Goal: Information Seeking & Learning: Learn about a topic

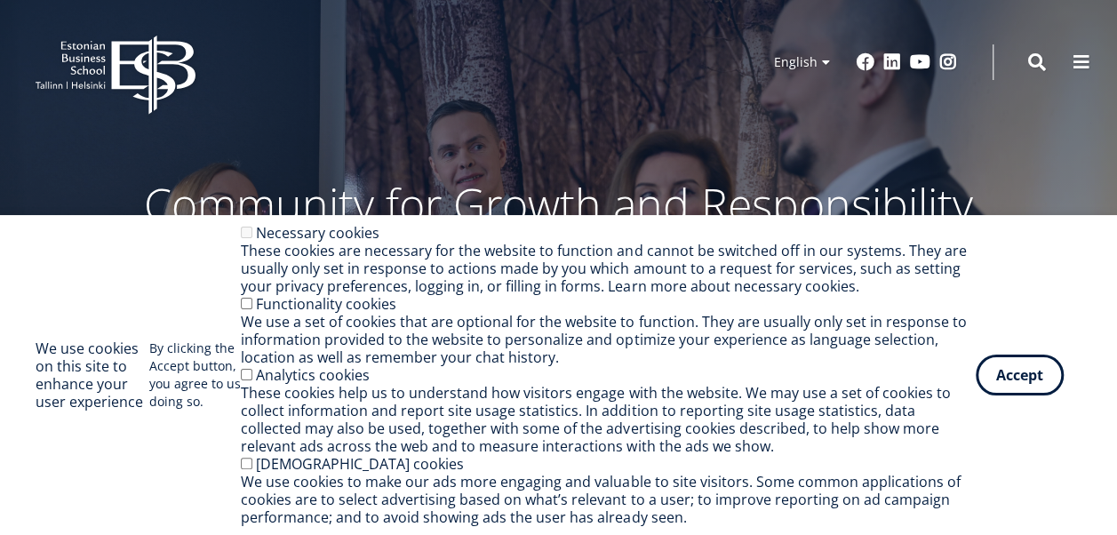
click at [1034, 386] on button "Accept" at bounding box center [1020, 375] width 88 height 41
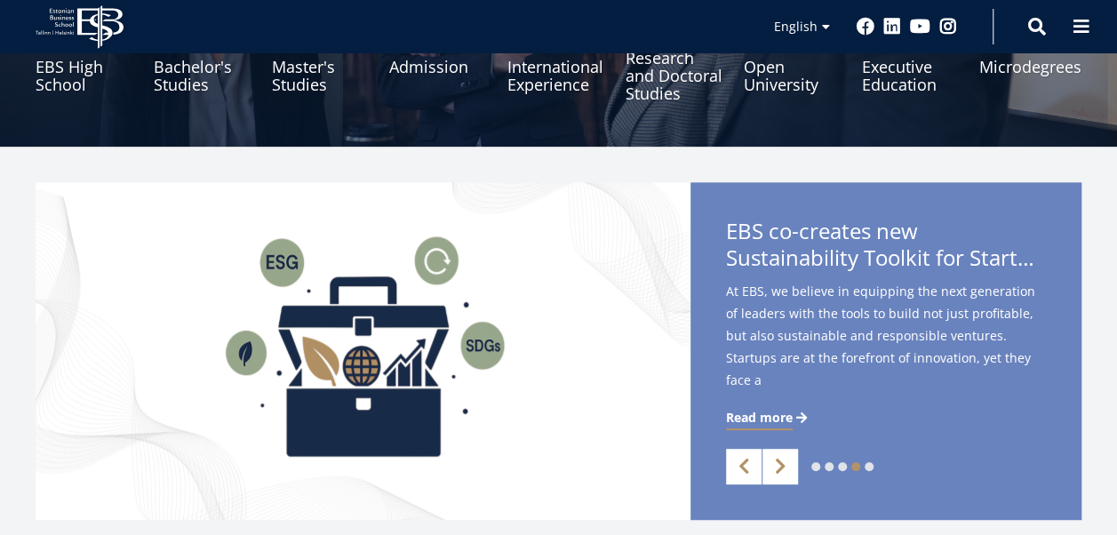
scroll to position [279, 0]
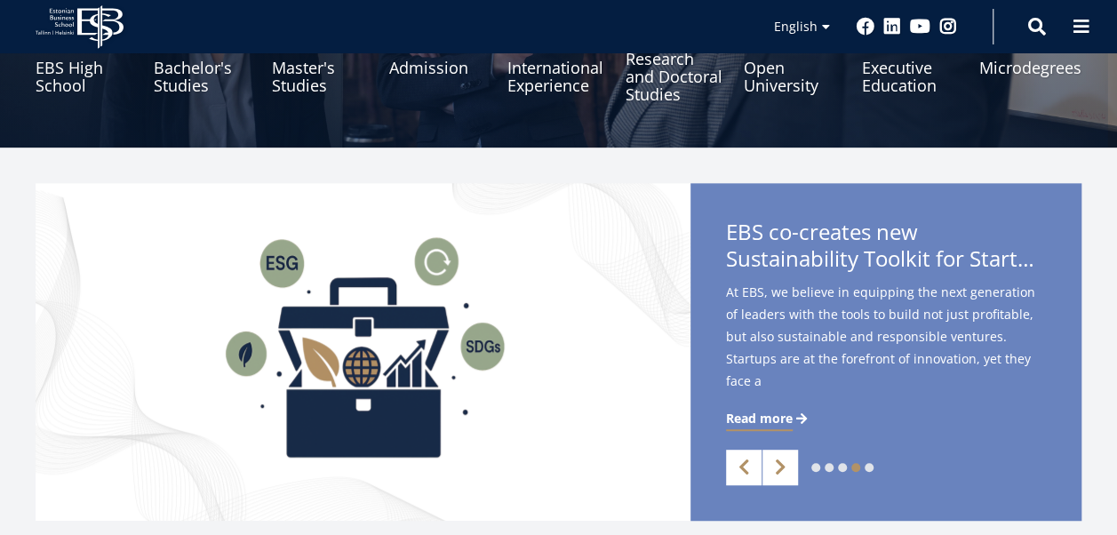
click at [659, 84] on link "Research and Doctoral Studies" at bounding box center [675, 67] width 99 height 89
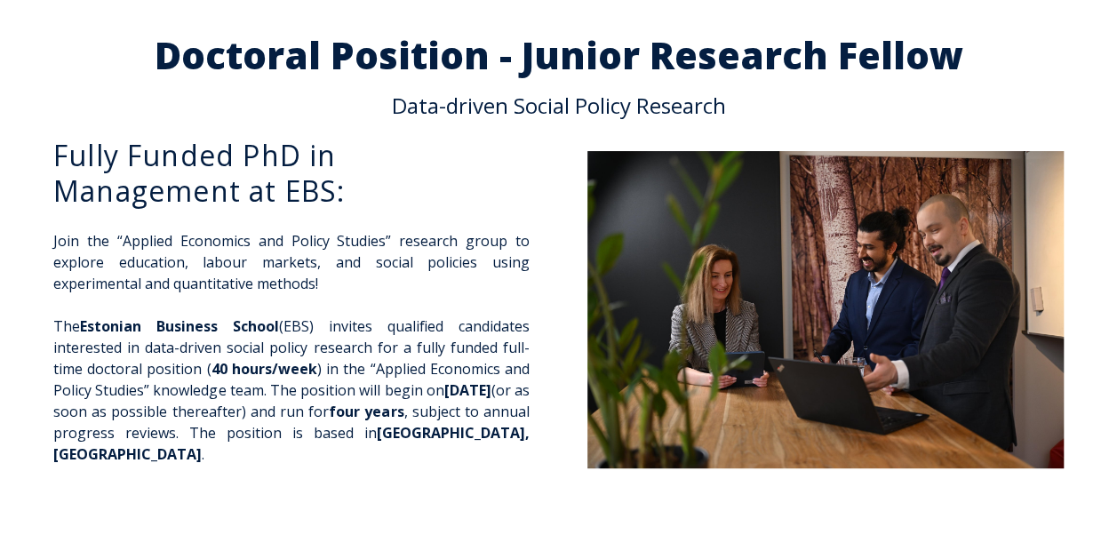
scroll to position [48, 0]
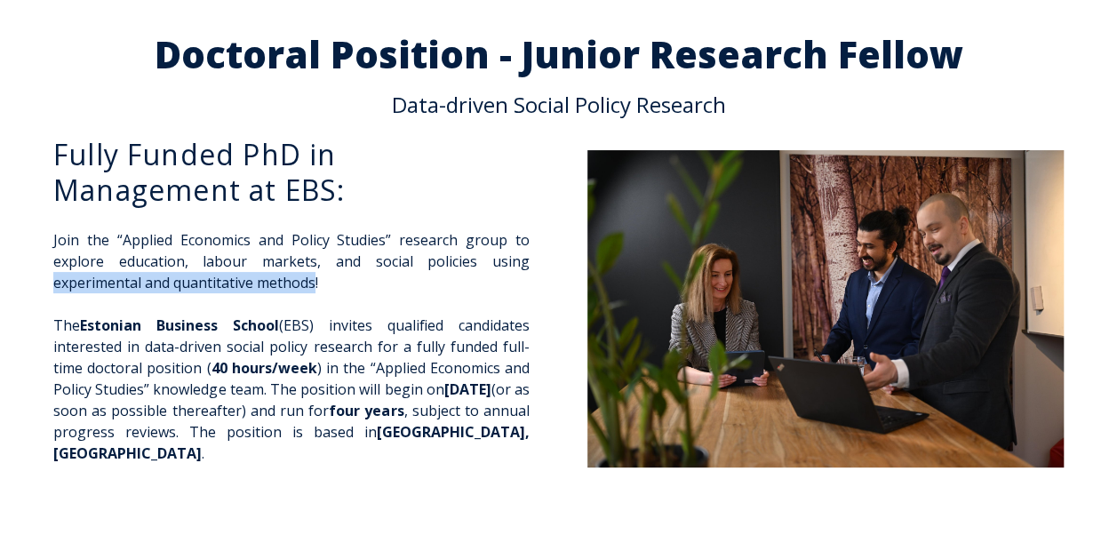
drag, startPoint x: 55, startPoint y: 281, endPoint x: 317, endPoint y: 277, distance: 262.3
click at [317, 277] on p "Join the “Applied Economics and Policy Studies” research group to explore educa…" at bounding box center [291, 261] width 476 height 64
copy p "experimental and quantitative methods"
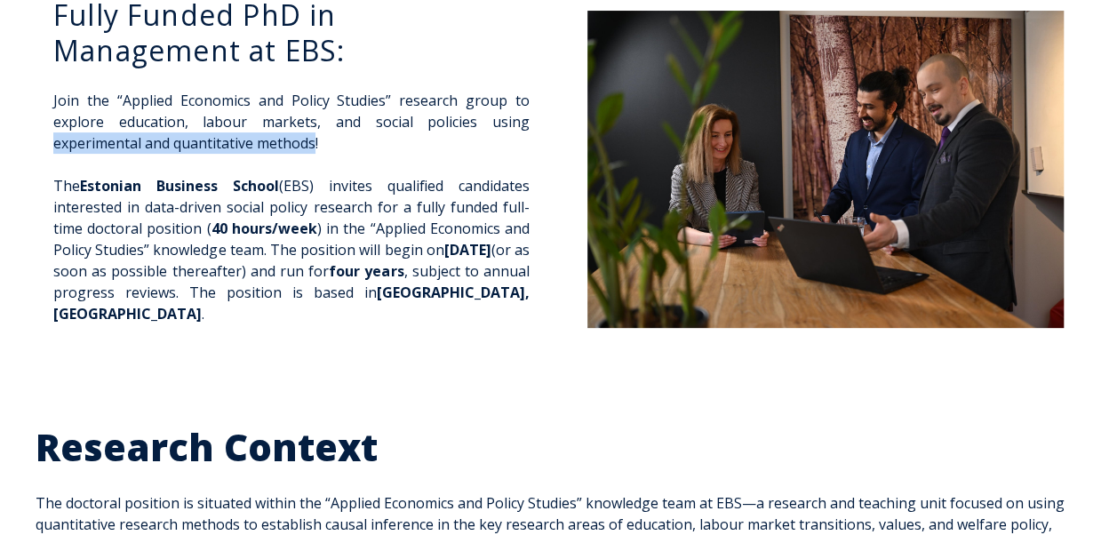
scroll to position [188, 0]
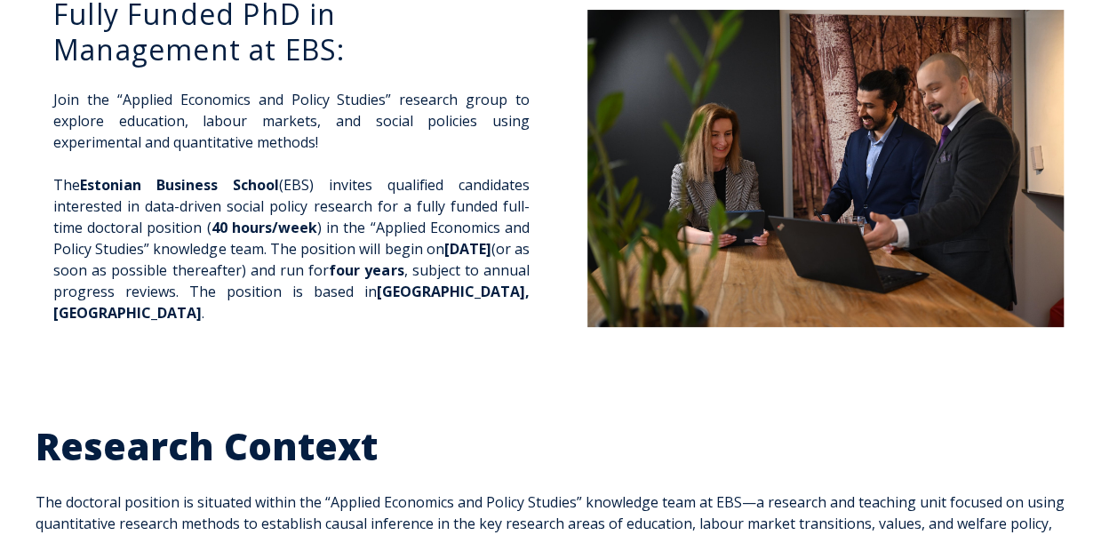
click at [536, 366] on div "Doctoral Position - Junior Research Fellow Data-driven Social Policy Research F…" at bounding box center [558, 141] width 1117 height 528
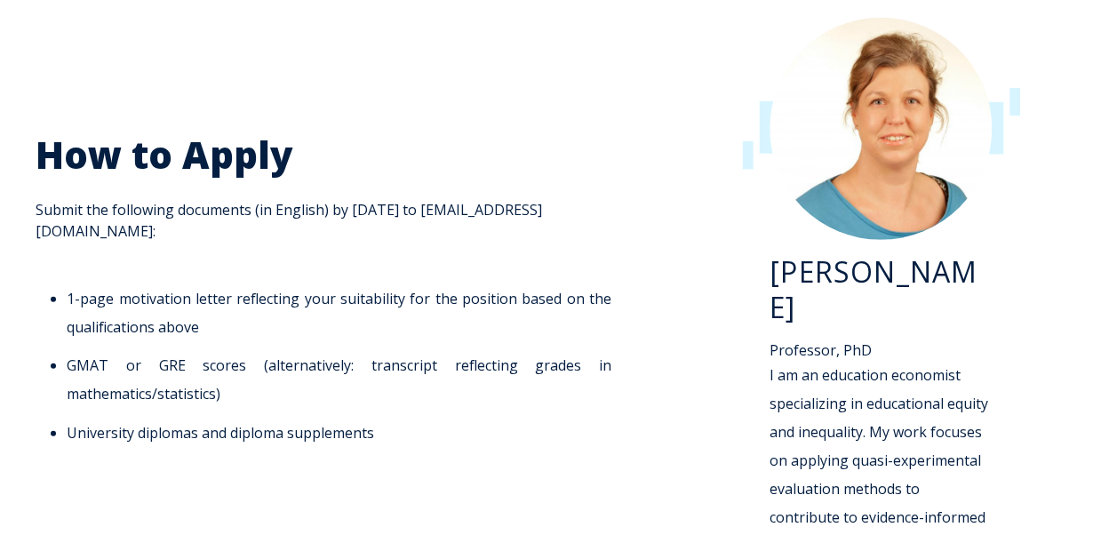
scroll to position [2434, 0]
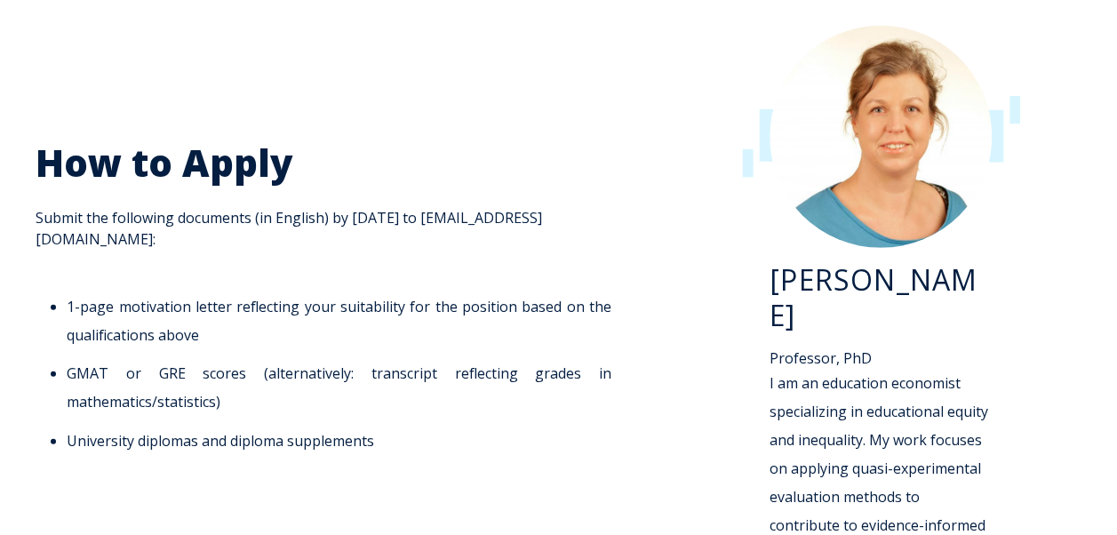
click at [300, 427] on li "University diplomas and diploma supplements" at bounding box center [339, 441] width 545 height 28
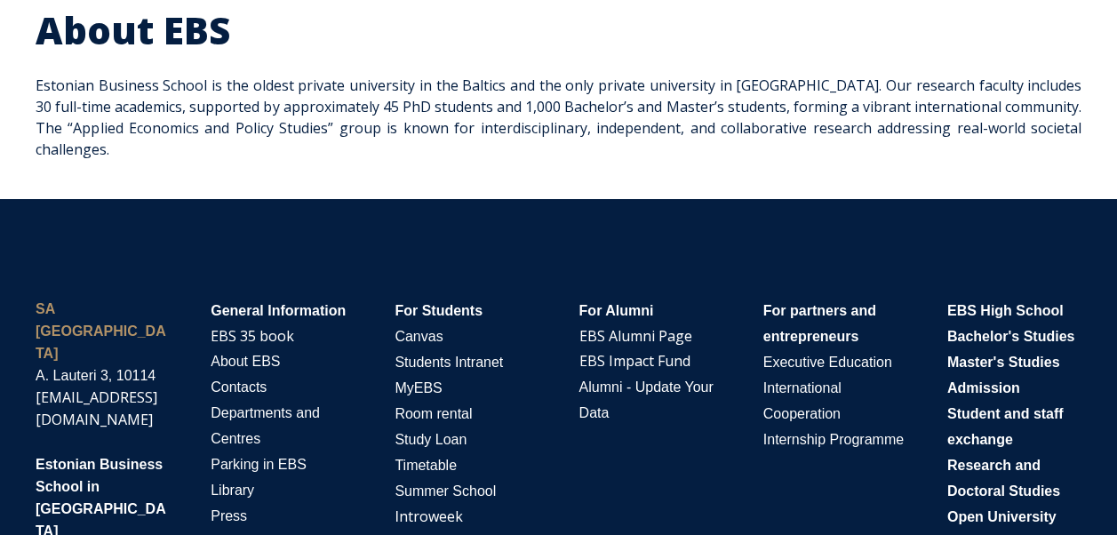
scroll to position [3540, 0]
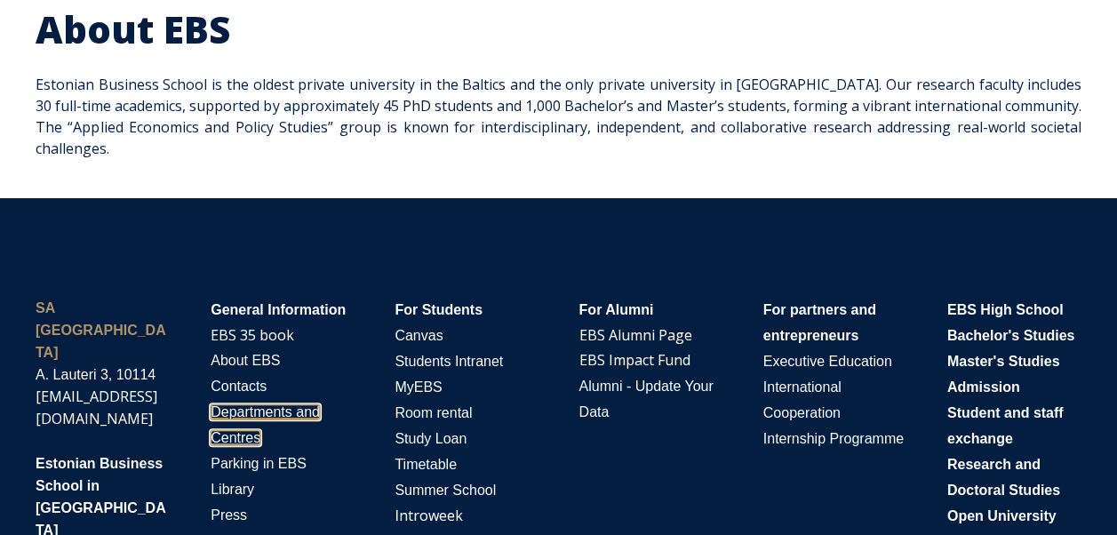
click at [252, 404] on span "Departments and Centres" at bounding box center [265, 424] width 109 height 41
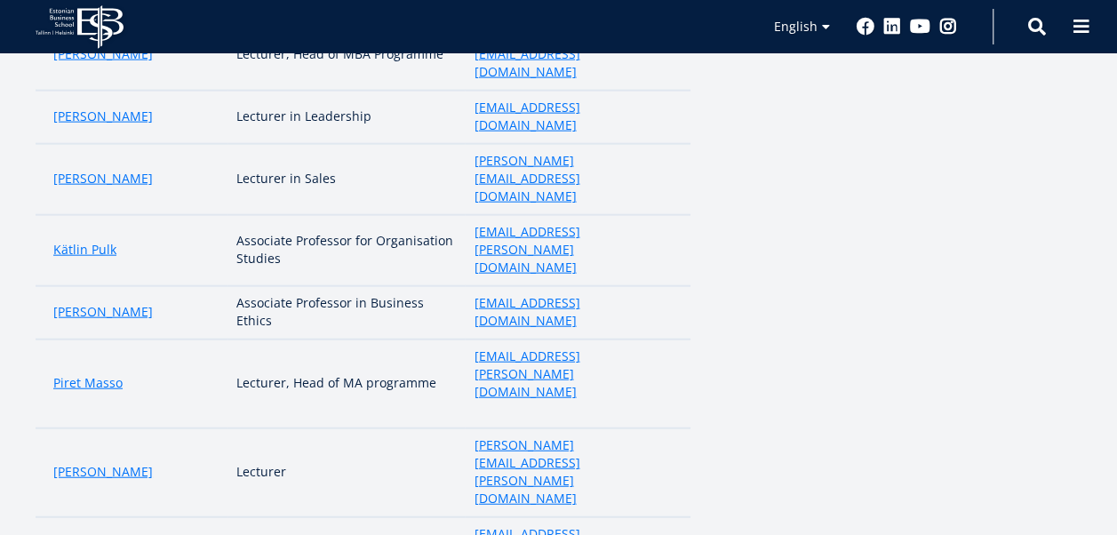
scroll to position [1974, 0]
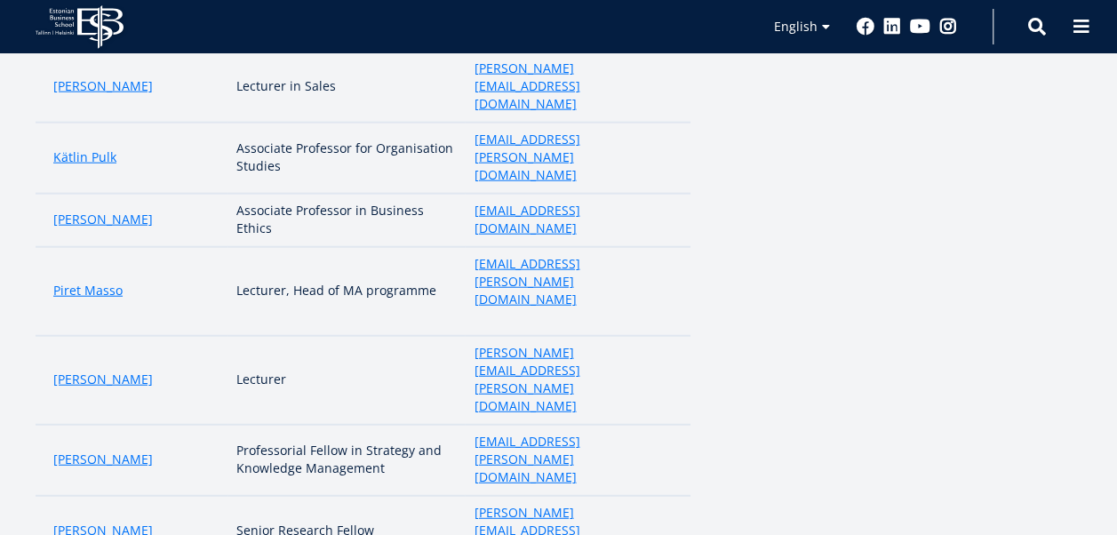
scroll to position [2064, 0]
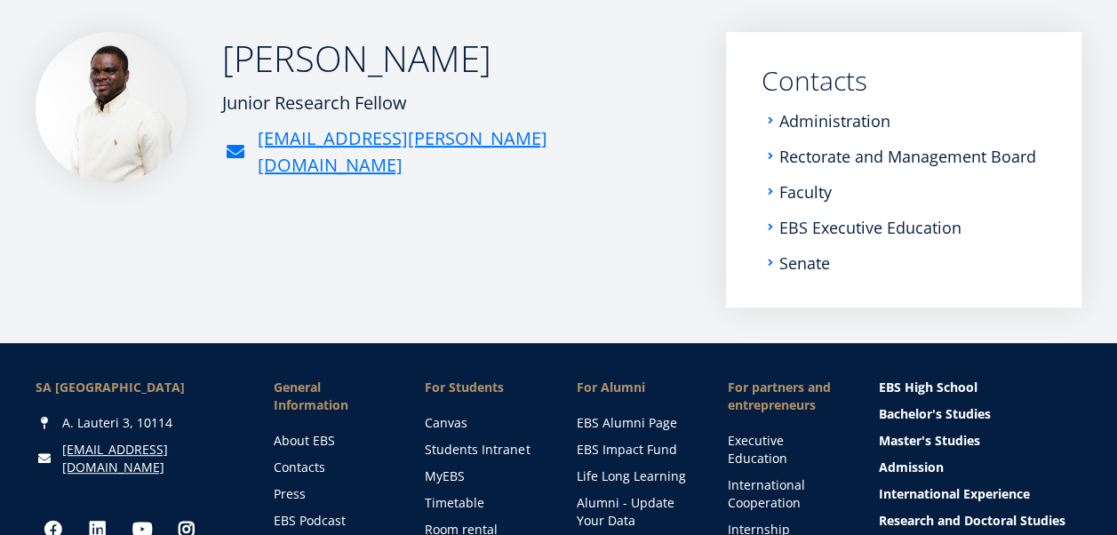
scroll to position [246, 0]
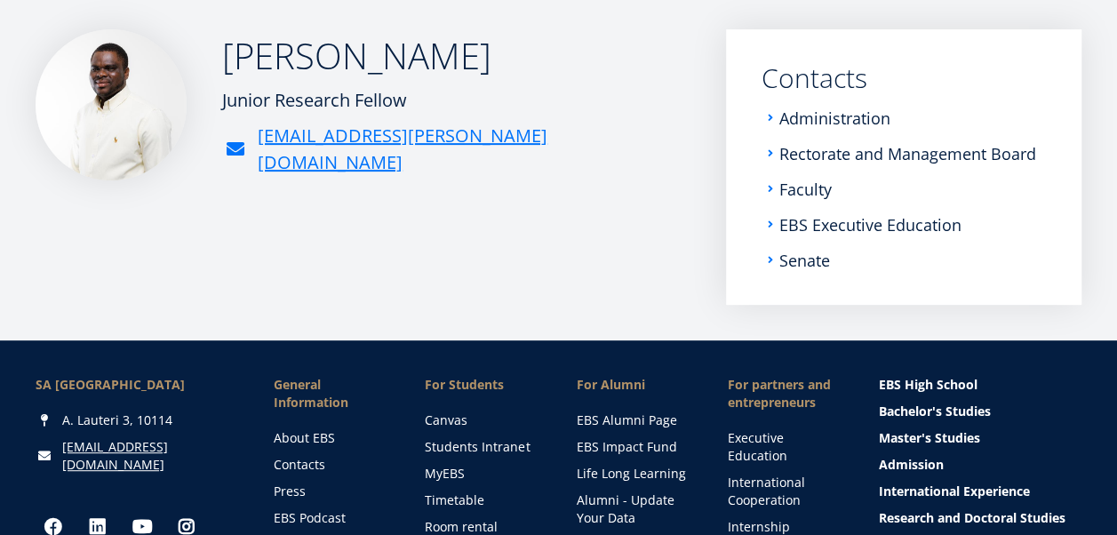
click at [748, 362] on div "SA [GEOGRAPHIC_DATA] [PERSON_NAME] 3, 10114 [EMAIL_ADDRESS][DOMAIN_NAME] Social…" at bounding box center [558, 531] width 1117 height 382
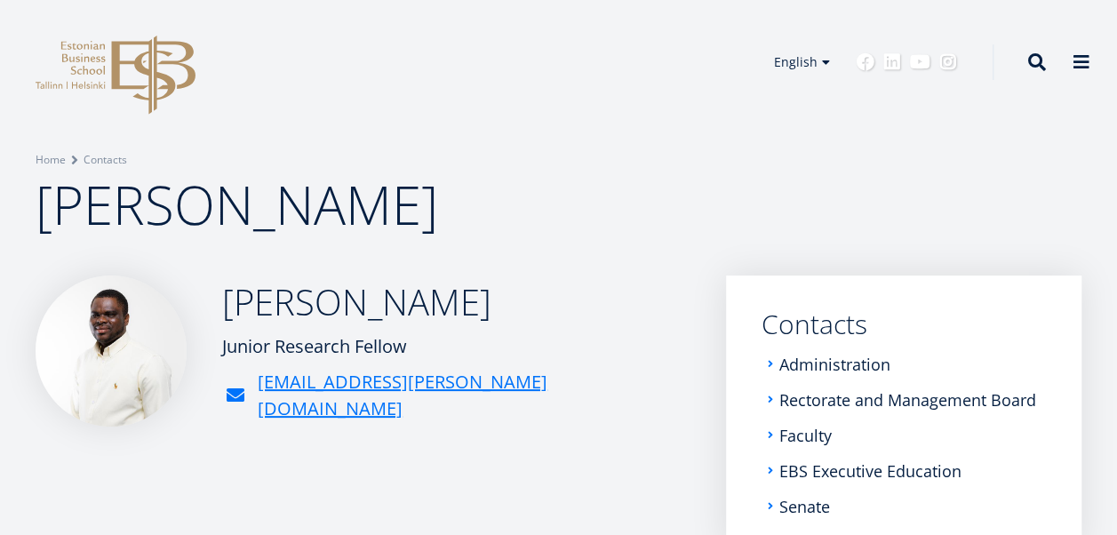
click at [772, 359] on li "Administration" at bounding box center [904, 365] width 284 height 18
click at [766, 363] on li "Administration" at bounding box center [904, 365] width 284 height 18
drag, startPoint x: 768, startPoint y: 361, endPoint x: 771, endPoint y: 400, distance: 39.2
click at [771, 400] on ul "Administration Rectorate and Management Board Faculty EBS Executive Education S…" at bounding box center [904, 436] width 284 height 160
click at [771, 400] on li "Rectorate and Management Board" at bounding box center [904, 400] width 284 height 18
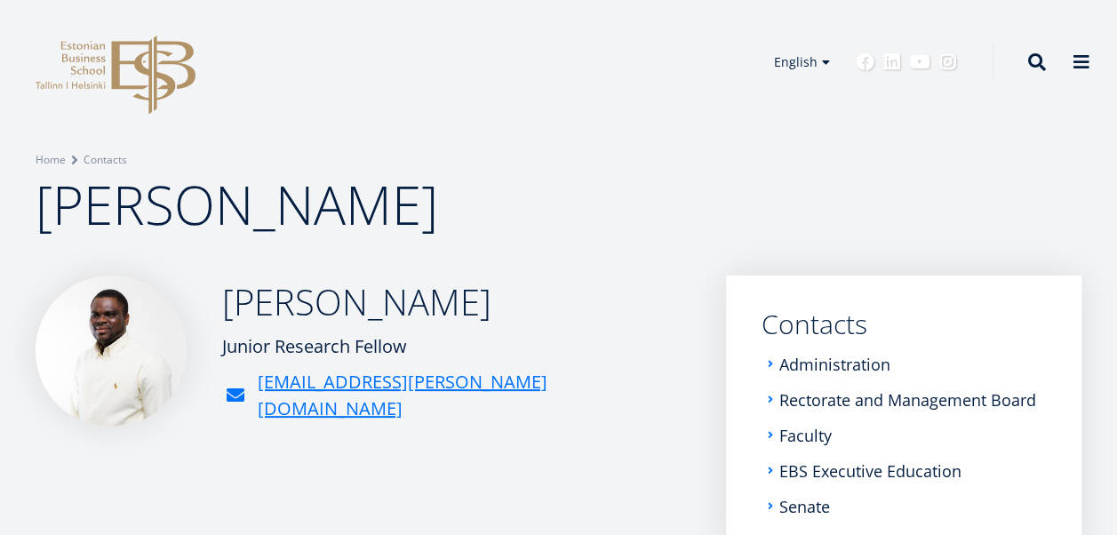
click at [598, 392] on div "Faisal Mohammed Junior Research Fellow faisal.mohammed@ebs.ee" at bounding box center [363, 351] width 655 height 151
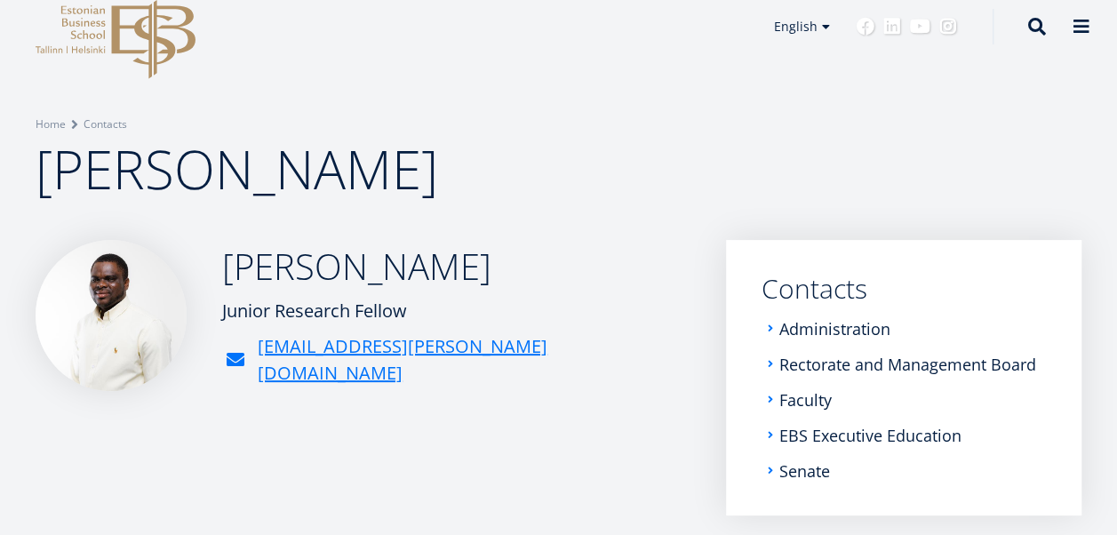
scroll to position [37, 0]
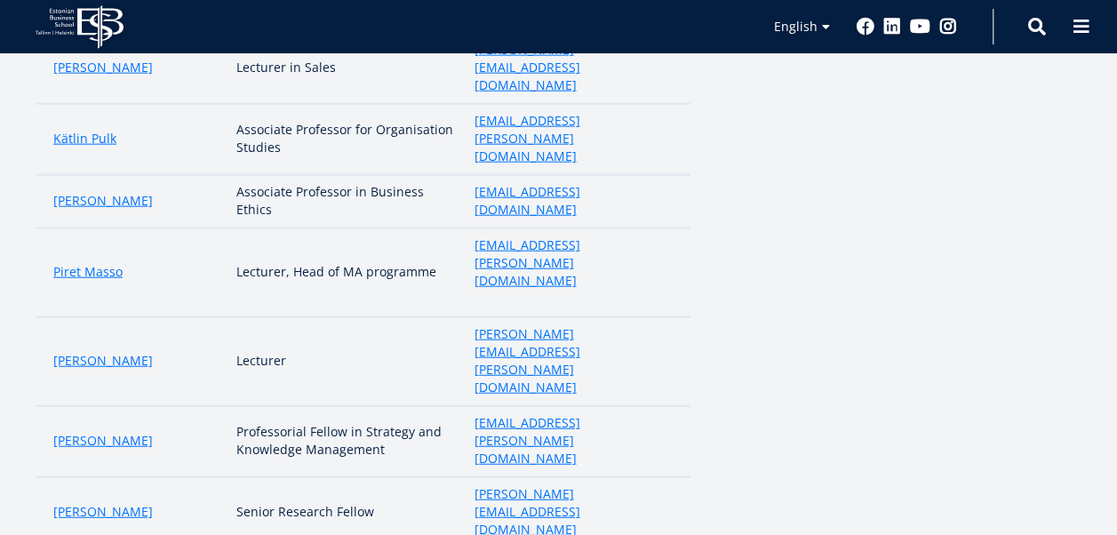
scroll to position [2064, 0]
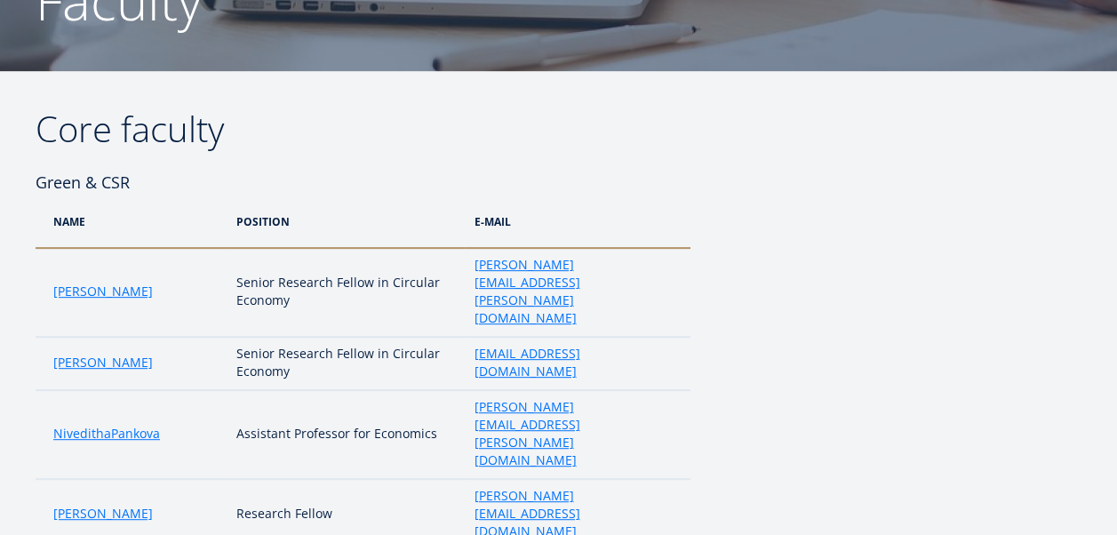
scroll to position [215, 0]
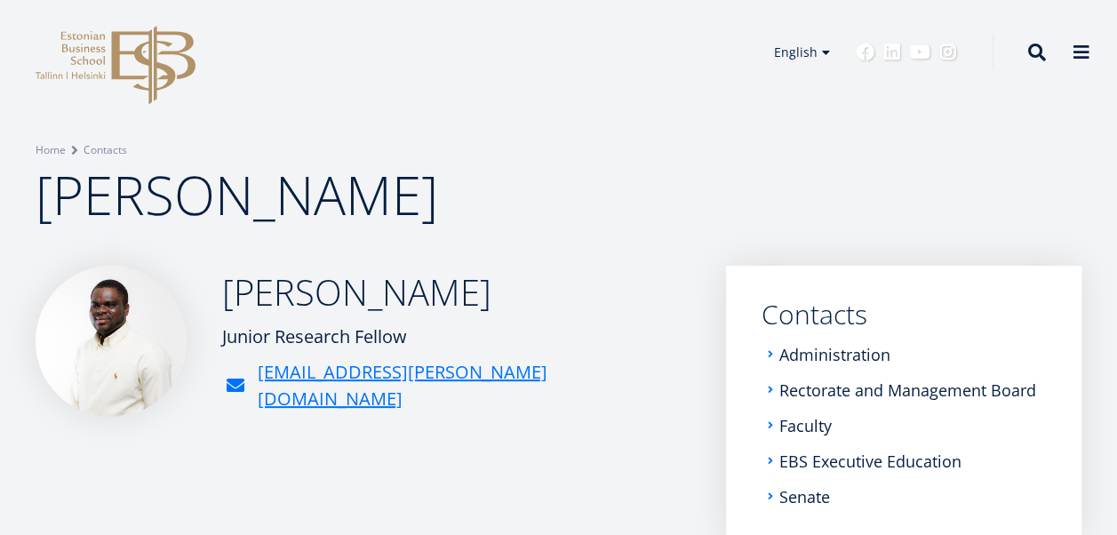
scroll to position [9, 0]
click at [136, 370] on img at bounding box center [111, 342] width 151 height 151
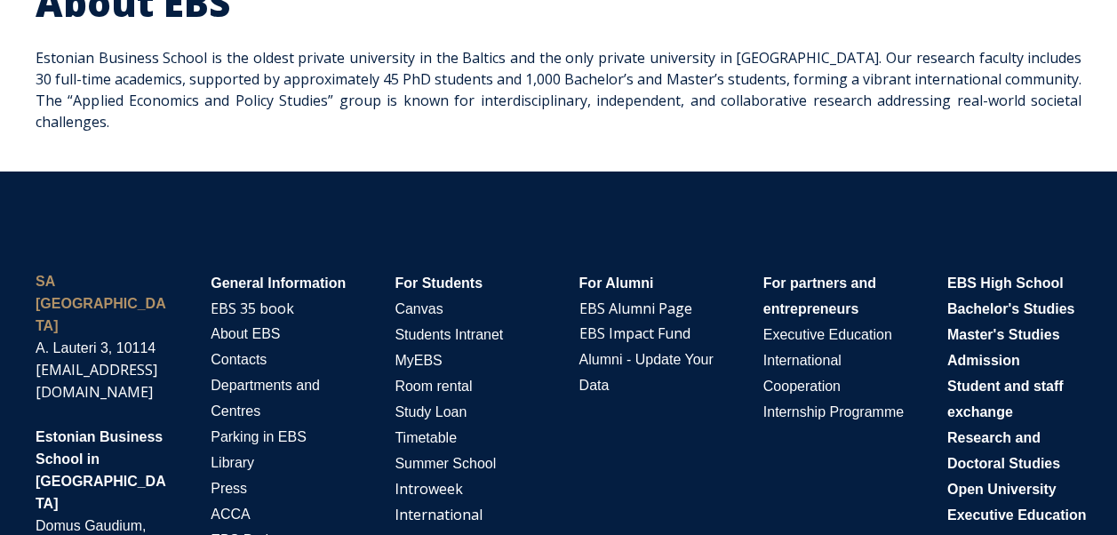
scroll to position [3540, 0]
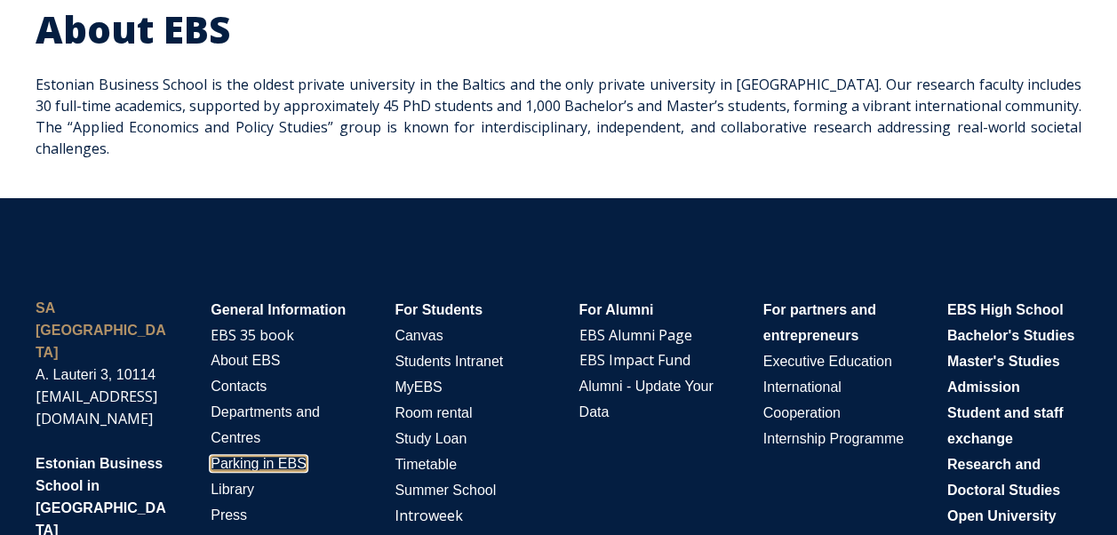
click at [283, 456] on span "Parking in EBS" at bounding box center [259, 463] width 96 height 15
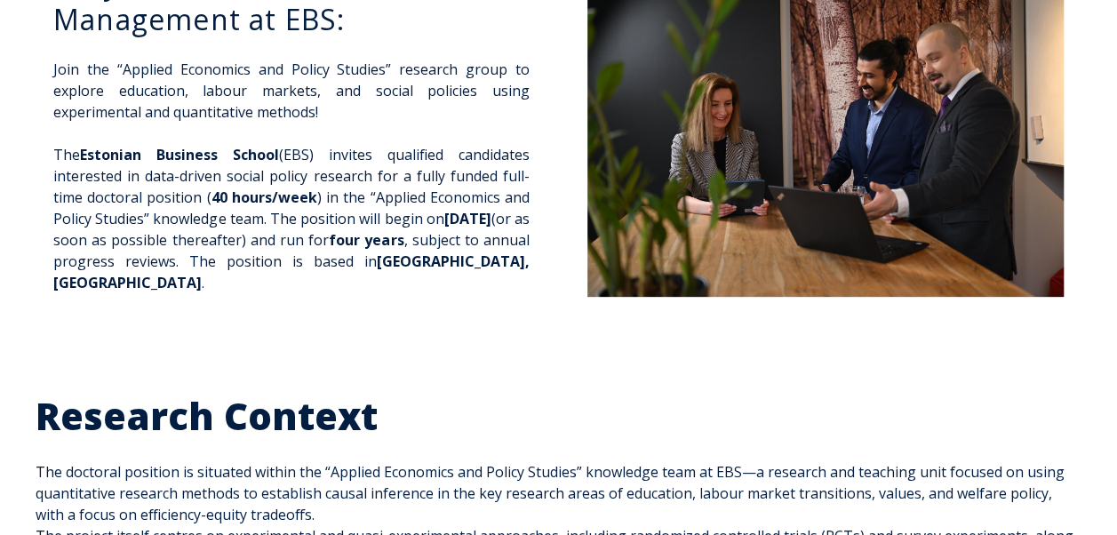
scroll to position [0, 0]
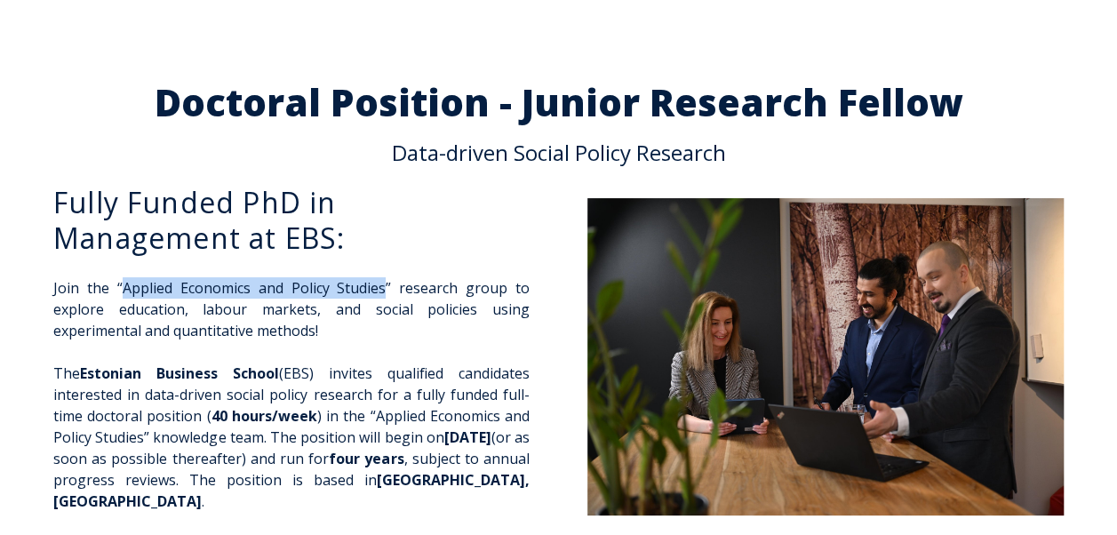
drag, startPoint x: 124, startPoint y: 286, endPoint x: 388, endPoint y: 284, distance: 263.1
click at [388, 284] on p "Join the “Applied Economics and Policy Studies” research group to explore educa…" at bounding box center [291, 309] width 476 height 64
copy p "Applied Economics and Policy Studies"
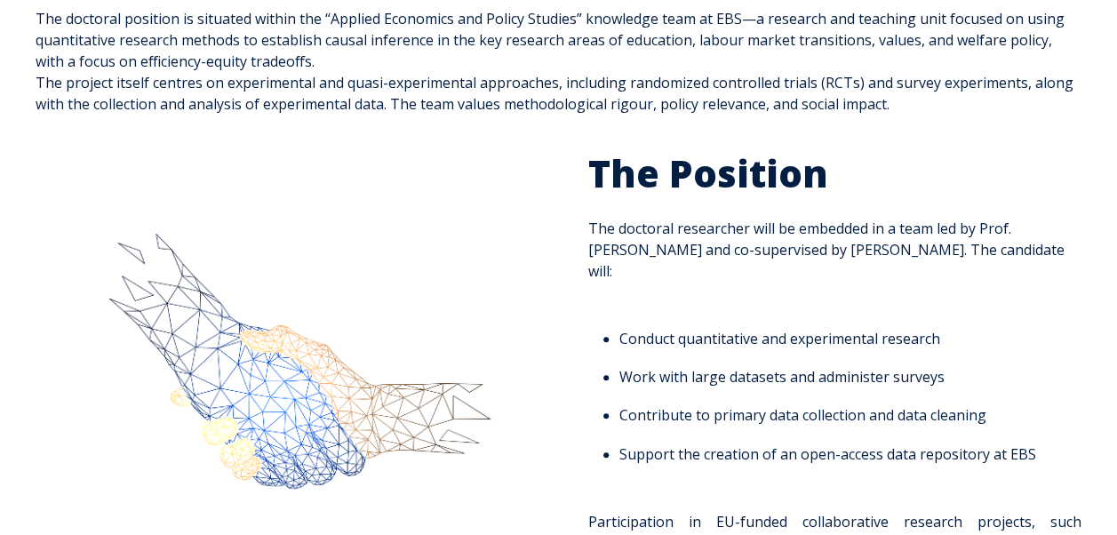
scroll to position [716, 0]
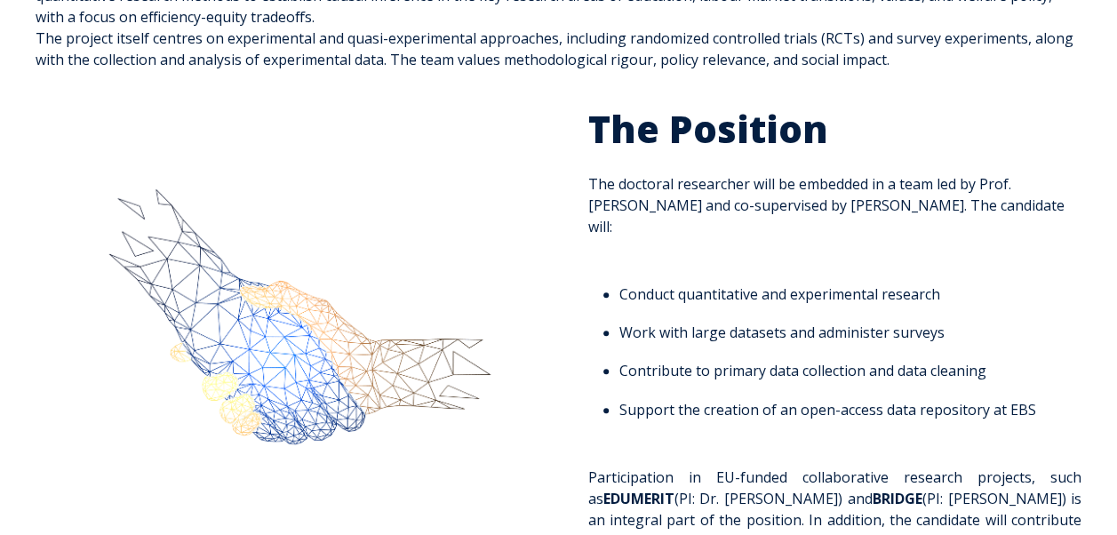
click at [1040, 163] on span "The Position The doctoral researcher will be embedded in a team led by Prof. Dr…" at bounding box center [835, 340] width 494 height 468
drag, startPoint x: 981, startPoint y: 164, endPoint x: 626, endPoint y: 190, distance: 356.6
click at [626, 190] on span "The Position The doctoral researcher will be embedded in a team led by Prof. Dr…" at bounding box center [835, 340] width 494 height 468
copy span "Prof. Dr. Kaire Põder"
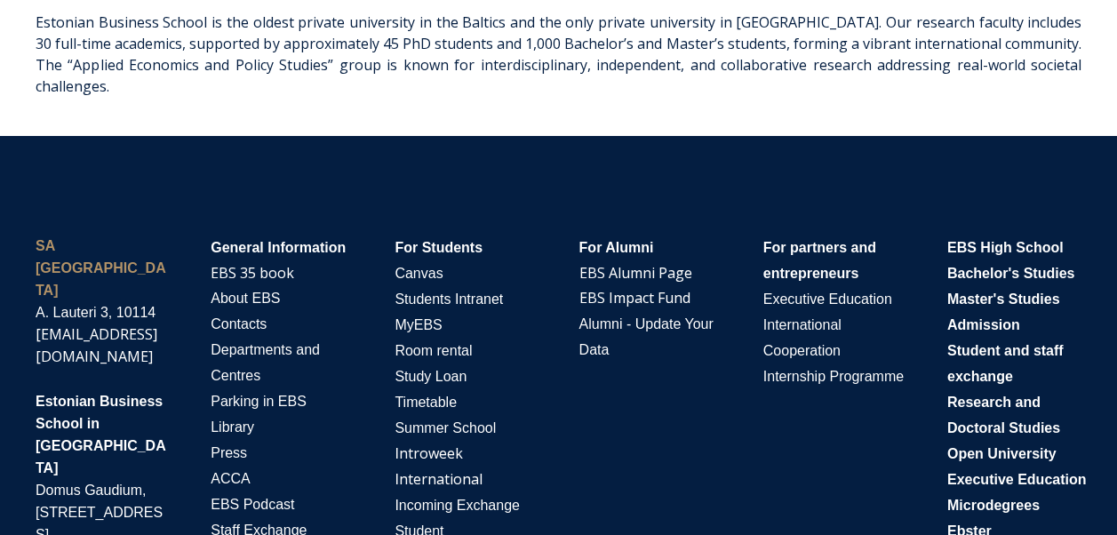
scroll to position [3579, 0]
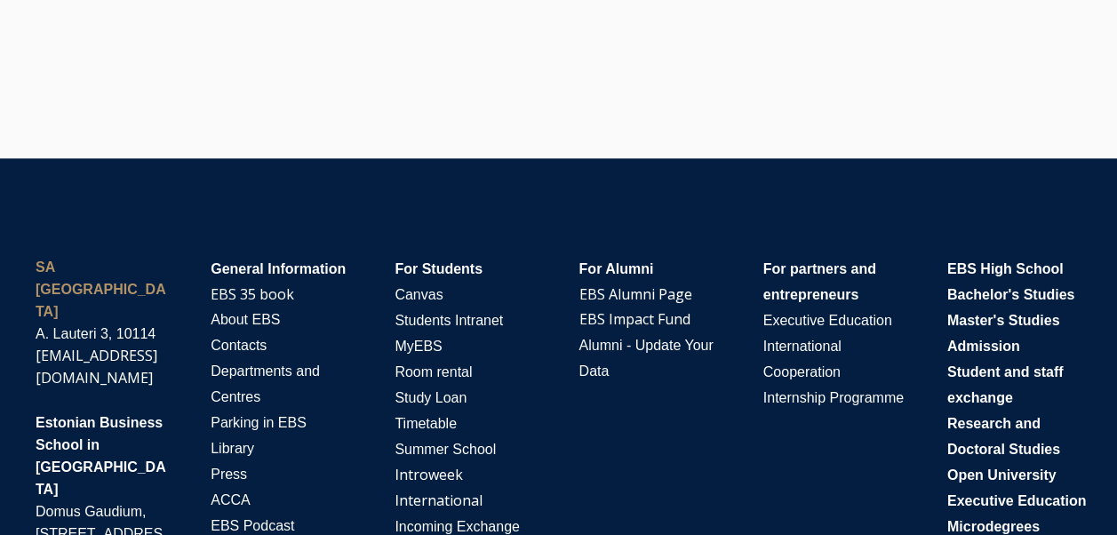
scroll to position [4393, 0]
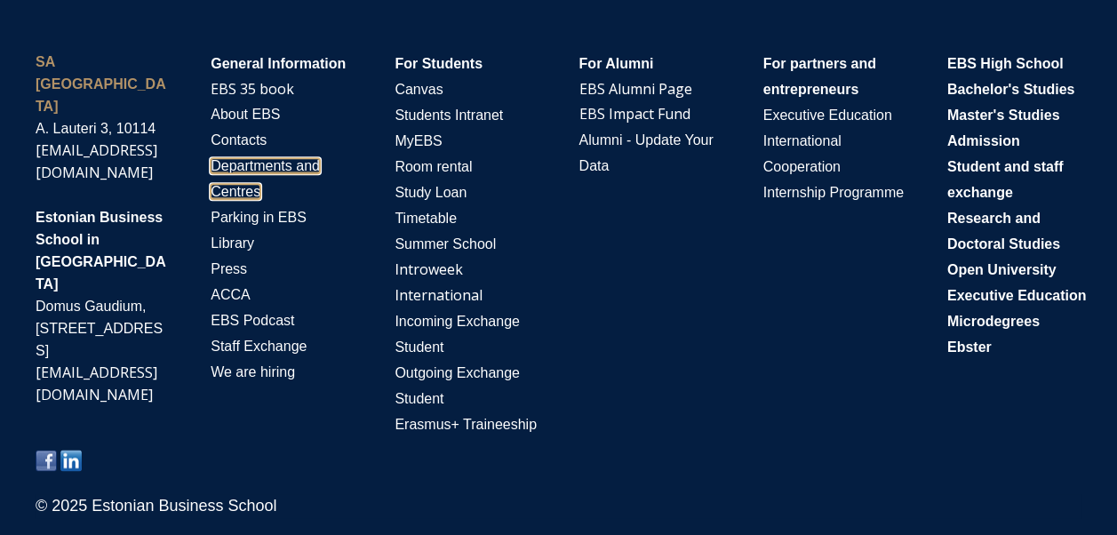
click at [241, 188] on span "Departments and Centres" at bounding box center [265, 178] width 109 height 41
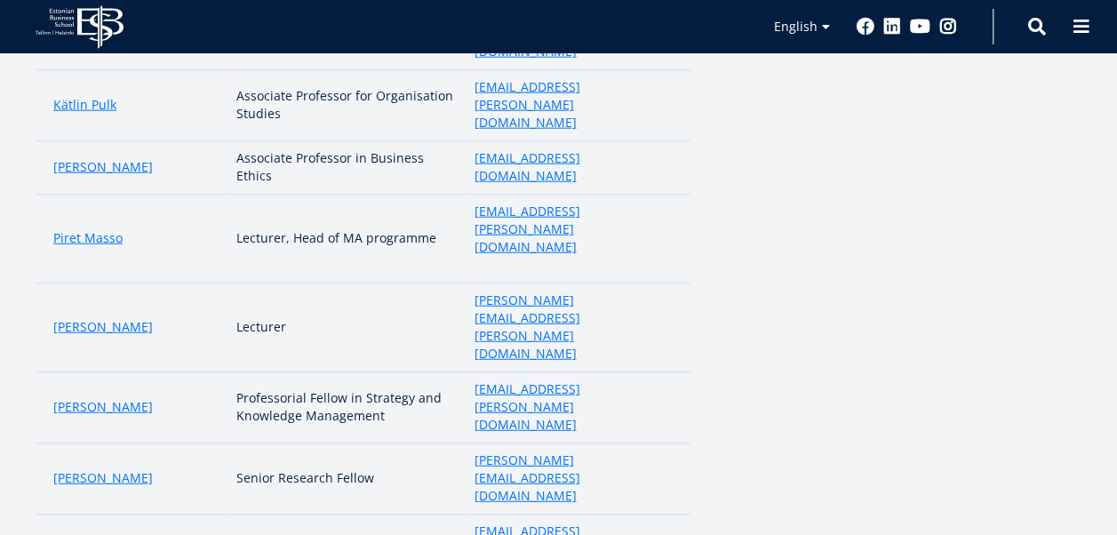
scroll to position [2123, 0]
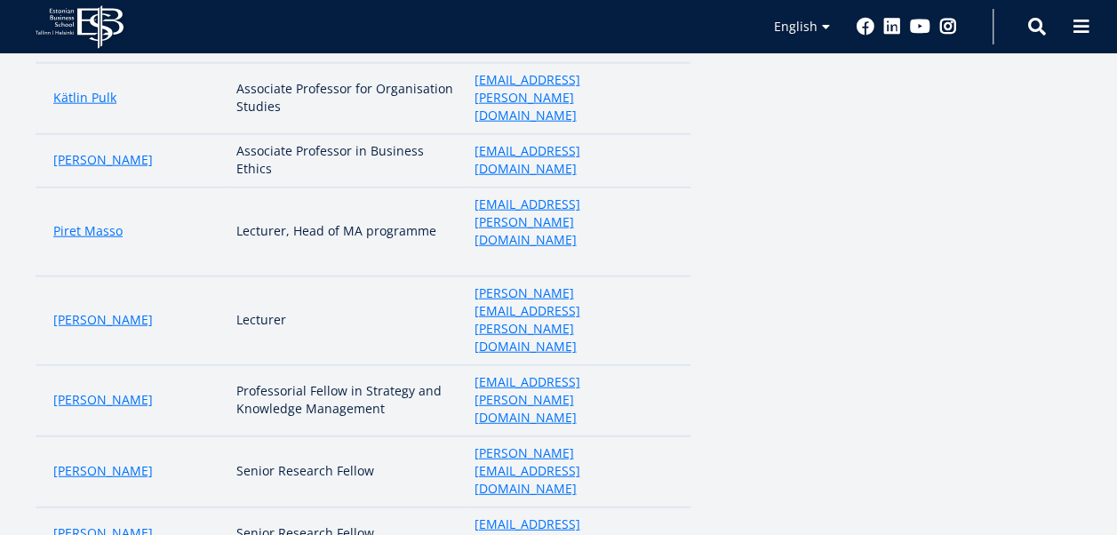
drag, startPoint x: 38, startPoint y: 137, endPoint x: 364, endPoint y: 135, distance: 326.2
copy h4 "Human Capital: Education & Labour Markets"
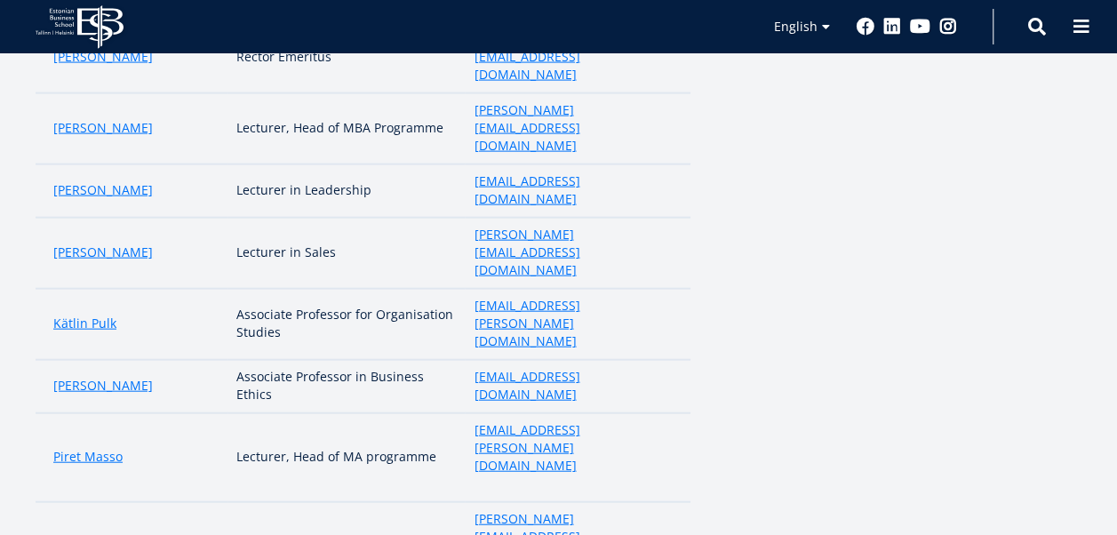
scroll to position [1983, 0]
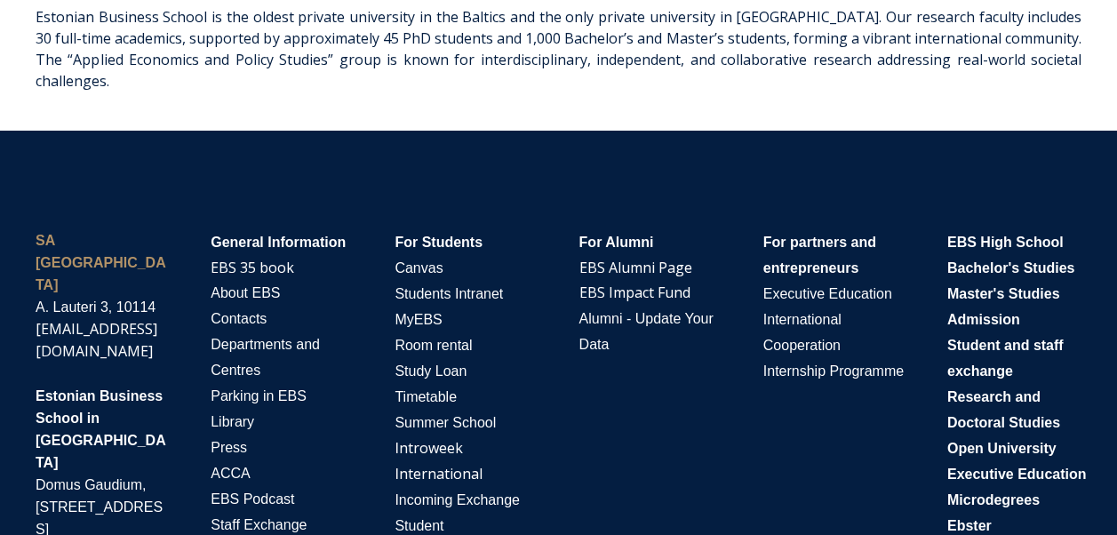
scroll to position [3579, 0]
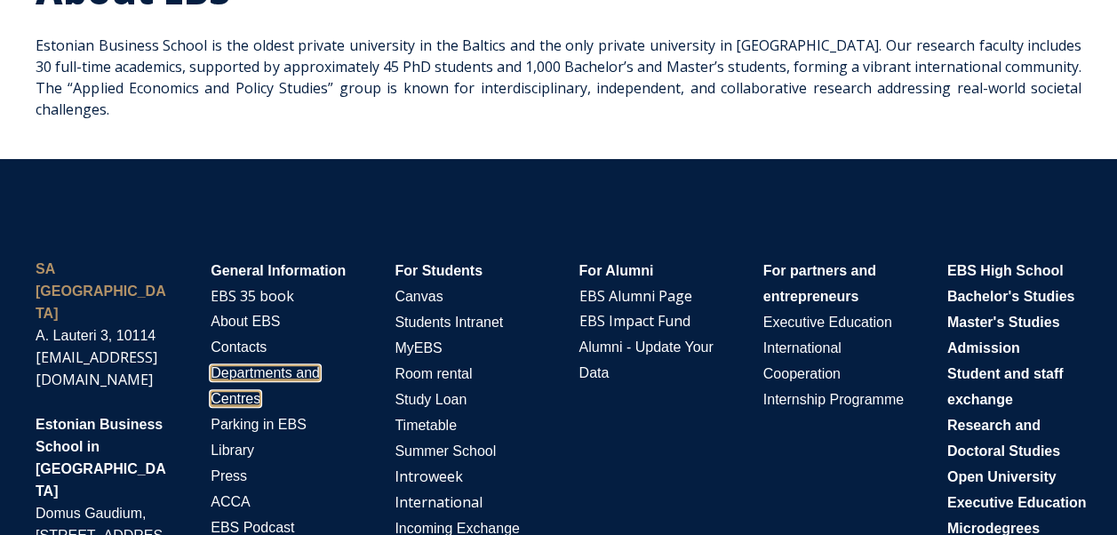
click at [254, 365] on span "Departments and Centres" at bounding box center [265, 385] width 109 height 41
